Goal: Transaction & Acquisition: Purchase product/service

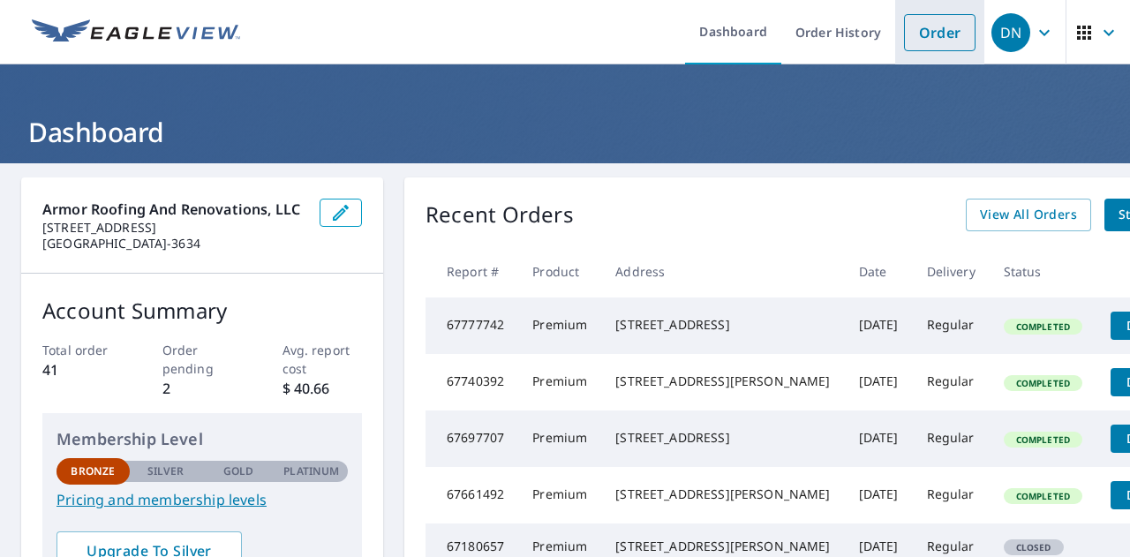
click at [917, 37] on link "Order" at bounding box center [940, 32] width 72 height 37
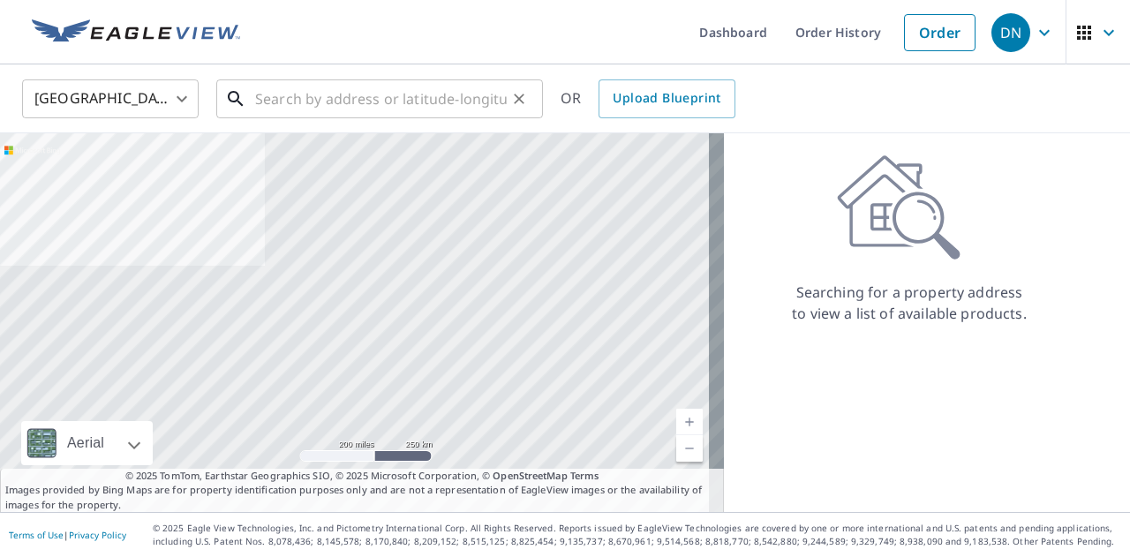
click at [352, 108] on input "text" at bounding box center [381, 98] width 252 height 49
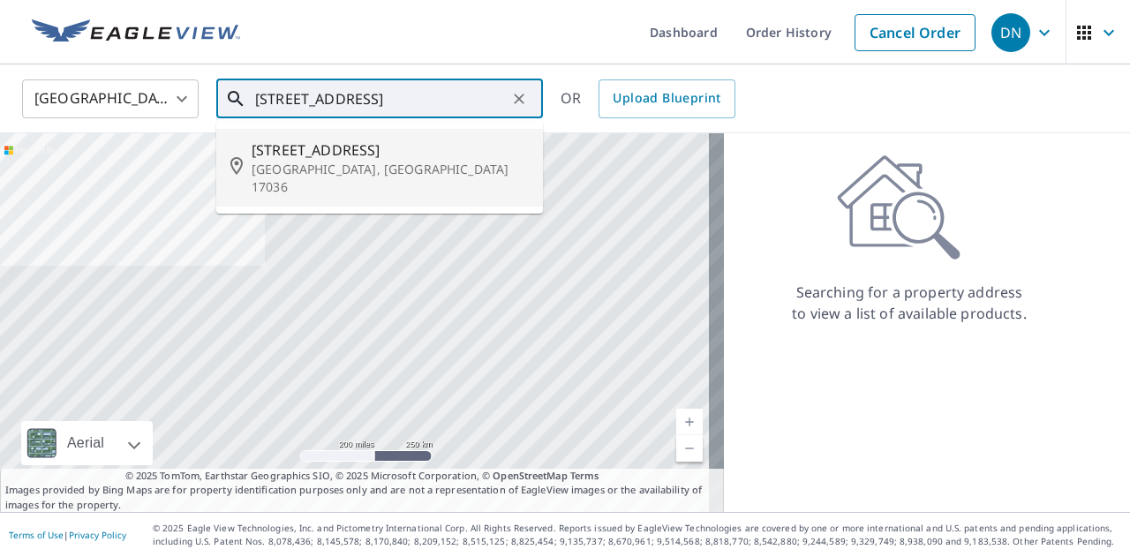
click at [347, 149] on span "[STREET_ADDRESS]" at bounding box center [390, 150] width 277 height 21
type input "[STREET_ADDRESS][PERSON_NAME]"
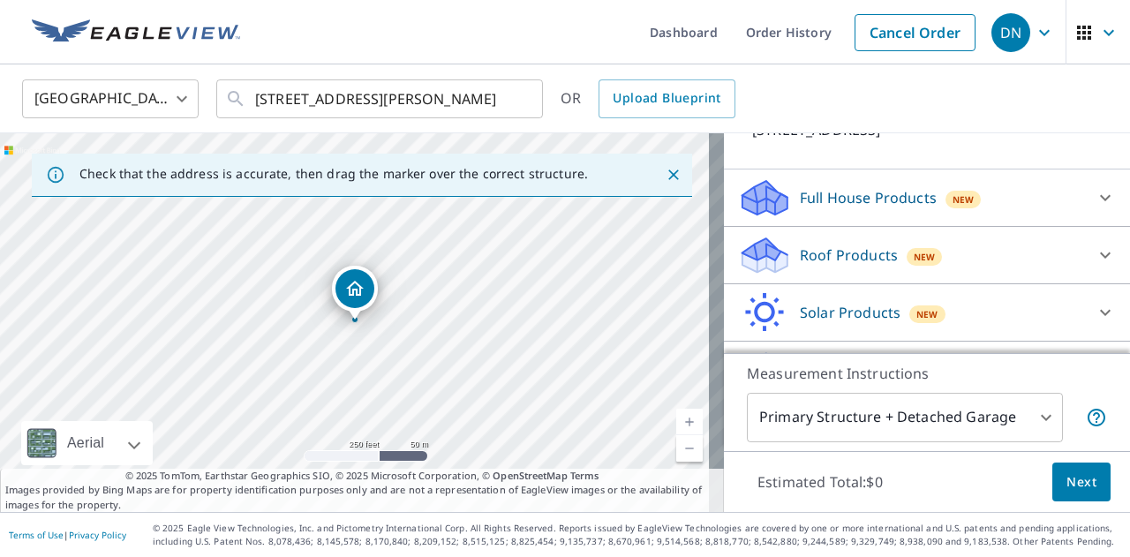
scroll to position [177, 0]
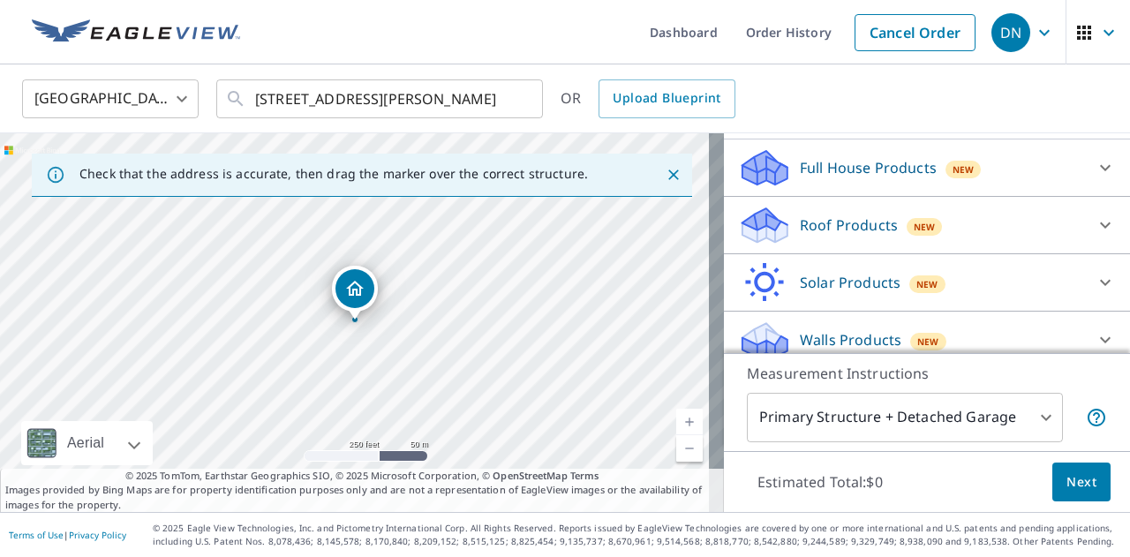
click at [996, 246] on div "Roof Products New" at bounding box center [911, 226] width 346 height 42
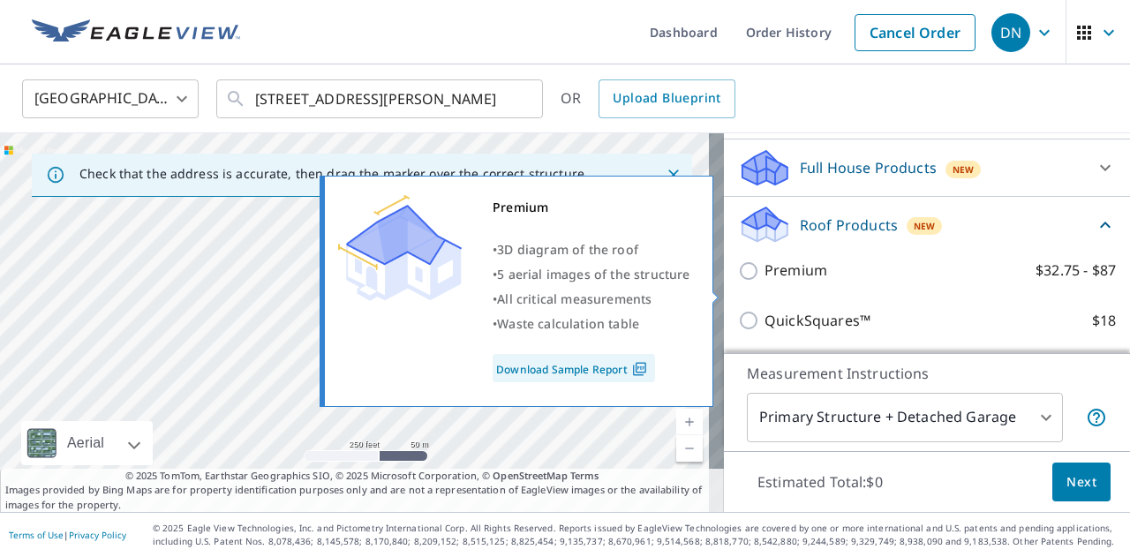
click at [738, 282] on input "Premium $32.75 - $87" at bounding box center [751, 271] width 26 height 21
checkbox input "true"
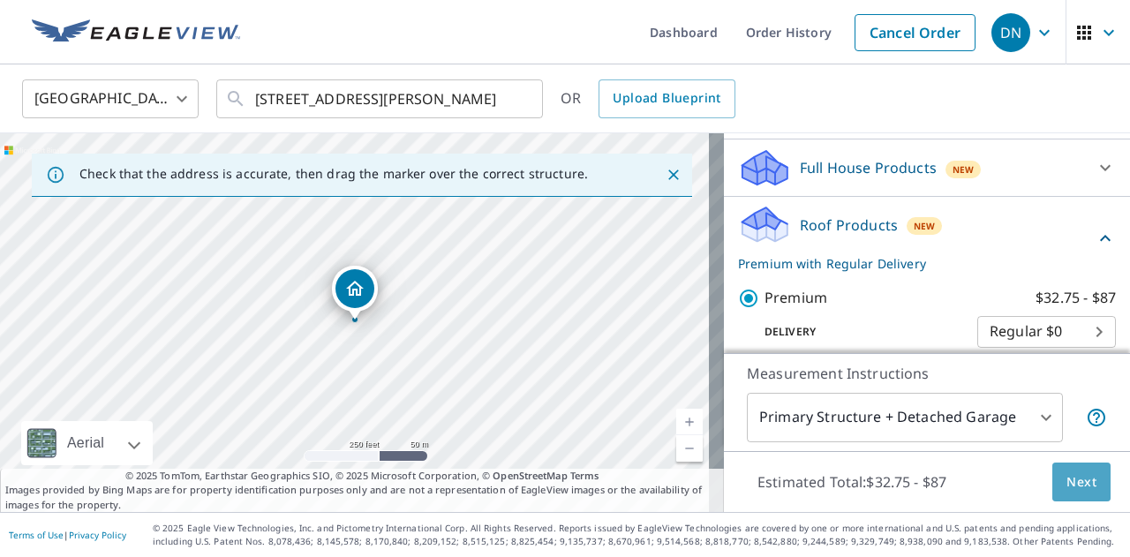
click at [1067, 480] on span "Next" at bounding box center [1082, 483] width 30 height 22
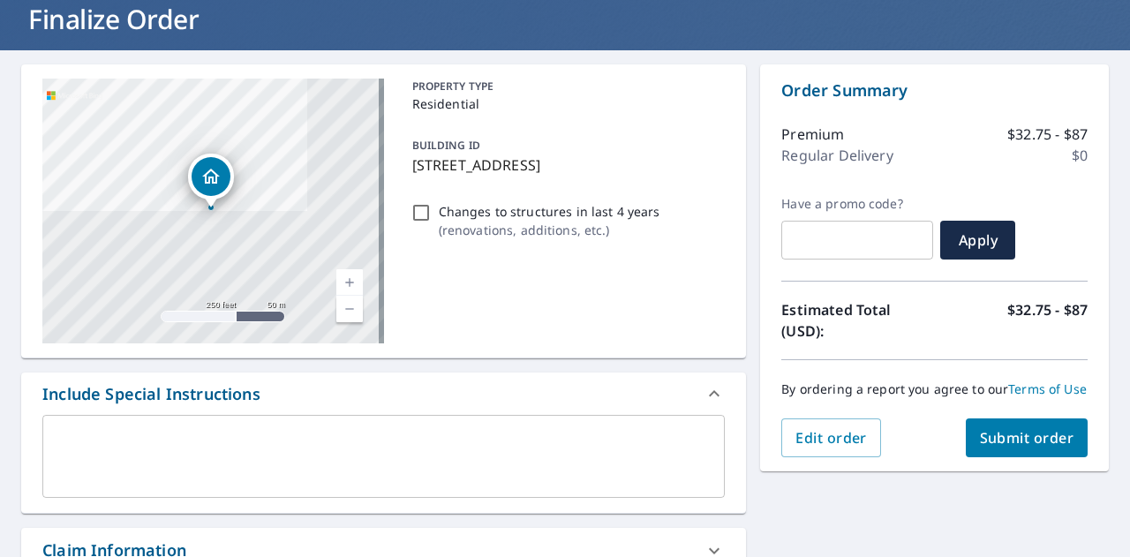
scroll to position [177, 0]
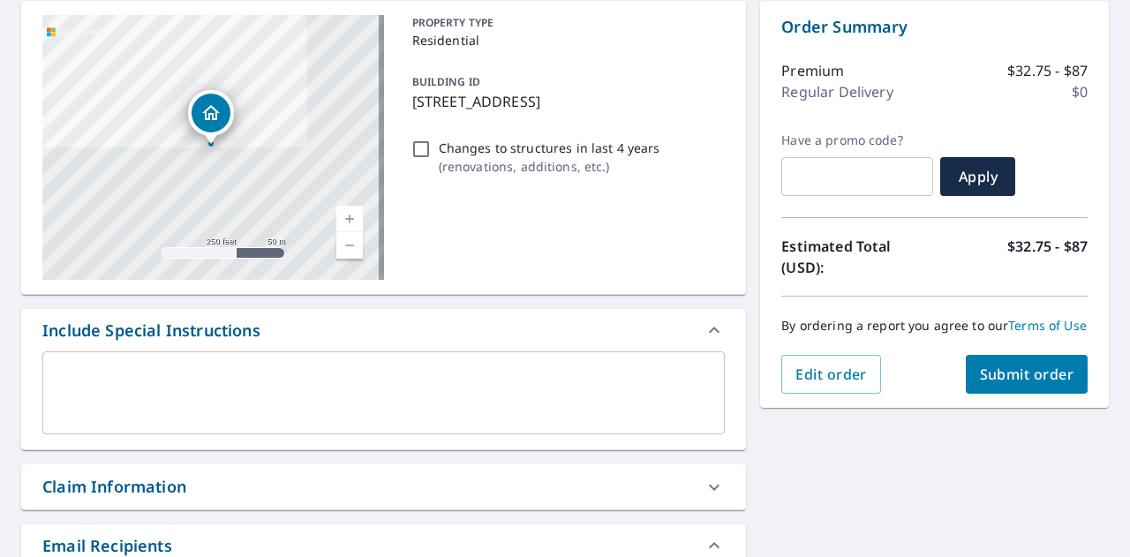
click at [994, 374] on button "Submit order" at bounding box center [1027, 374] width 123 height 39
